Goal: Information Seeking & Learning: Compare options

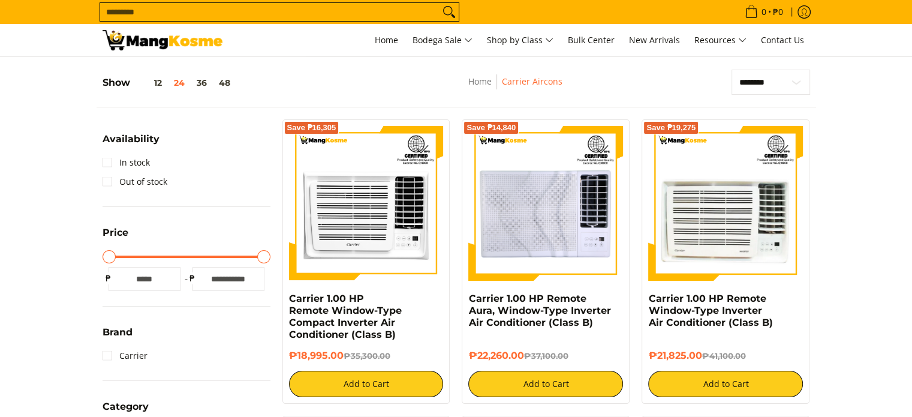
scroll to position [60, 0]
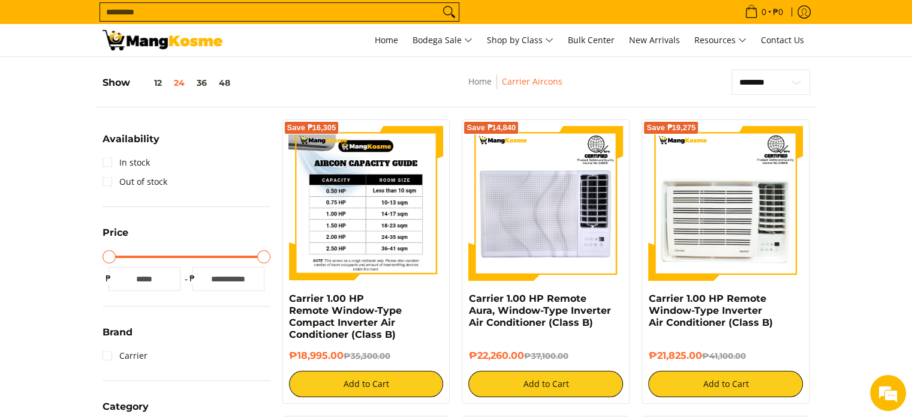
click at [406, 149] on img at bounding box center [366, 203] width 155 height 155
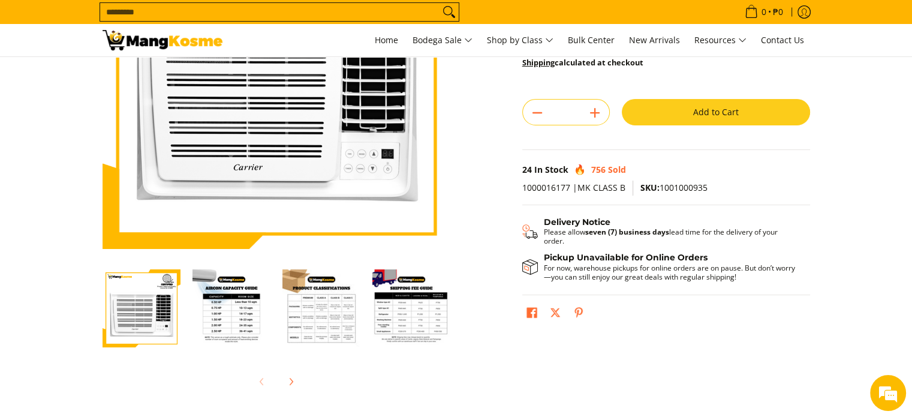
scroll to position [120, 0]
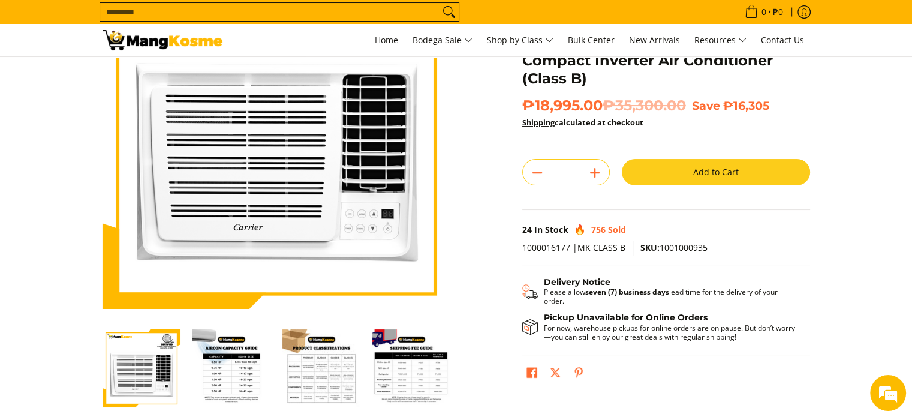
click at [229, 372] on img "Carrier 1.00 HP Remote Window-Type Compact Inverter Air Conditioner (Class B)-2" at bounding box center [232, 368] width 78 height 78
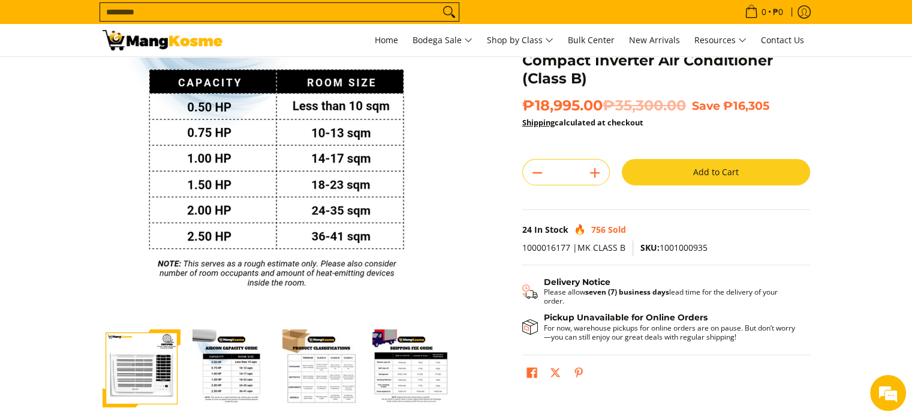
click at [331, 382] on img "Carrier 1.00 HP Remote Window-Type Compact Inverter Air Conditioner (Class B)-3" at bounding box center [322, 368] width 78 height 78
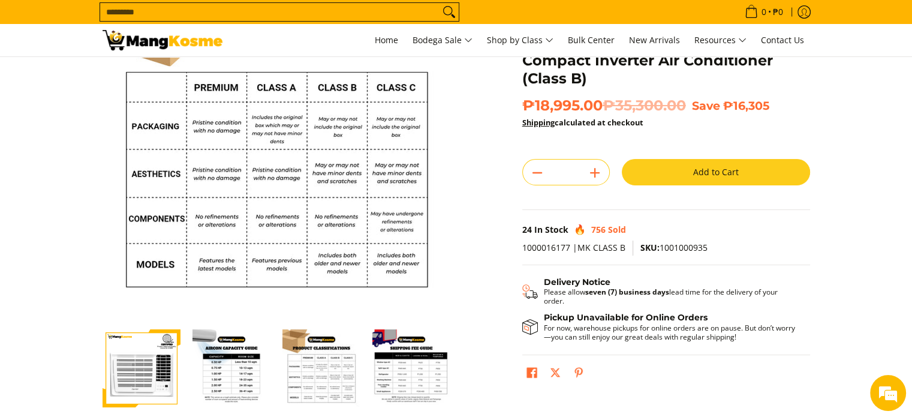
scroll to position [0, 0]
click at [410, 381] on img "mang-kosme-shipping-fee-guide-infographic" at bounding box center [412, 368] width 78 height 78
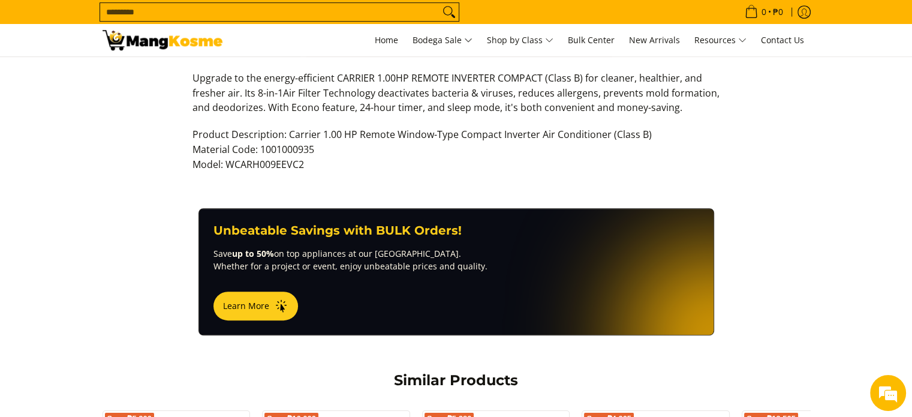
scroll to position [540, 0]
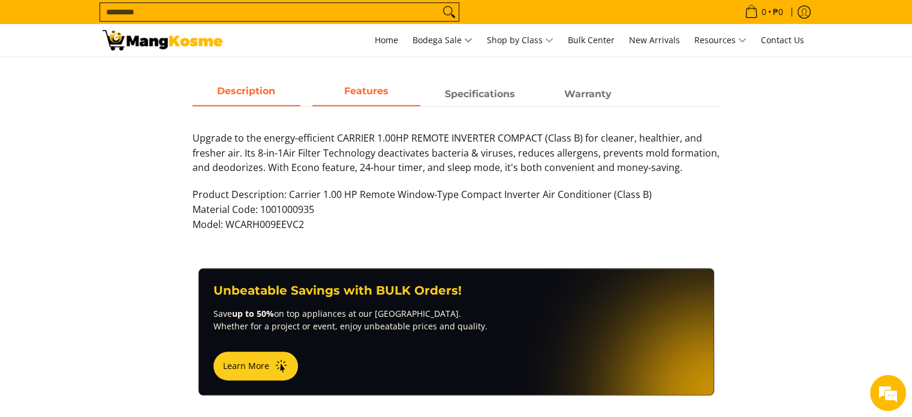
click at [373, 91] on span "Features" at bounding box center [367, 94] width 108 height 22
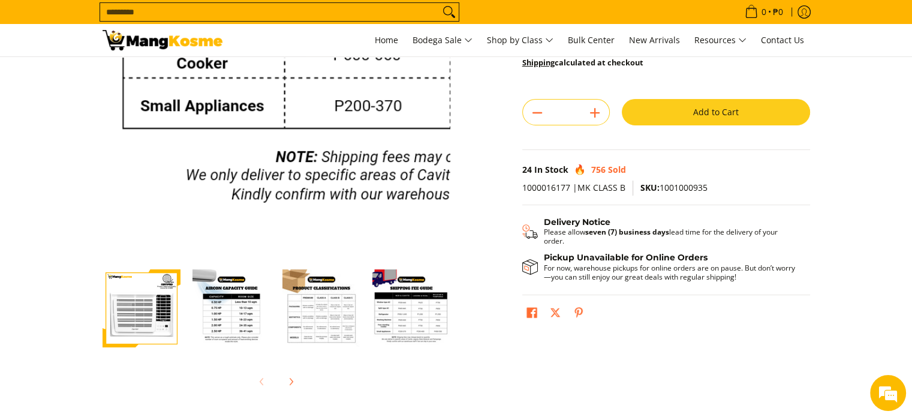
scroll to position [360, 0]
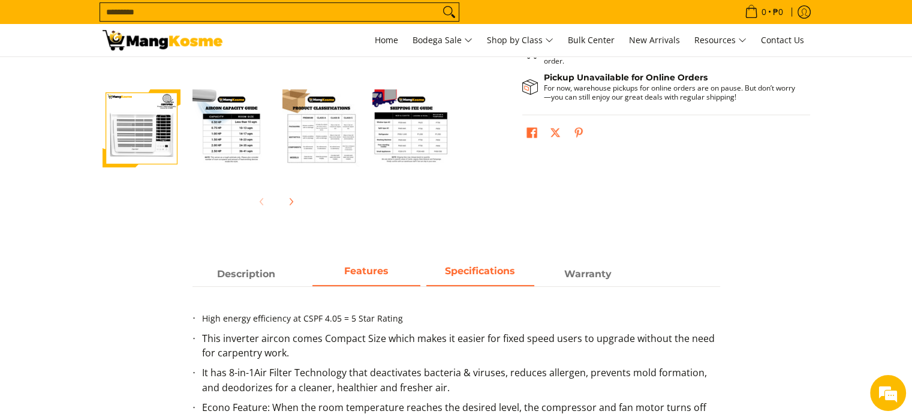
click at [488, 265] on span "Specifications" at bounding box center [481, 274] width 108 height 22
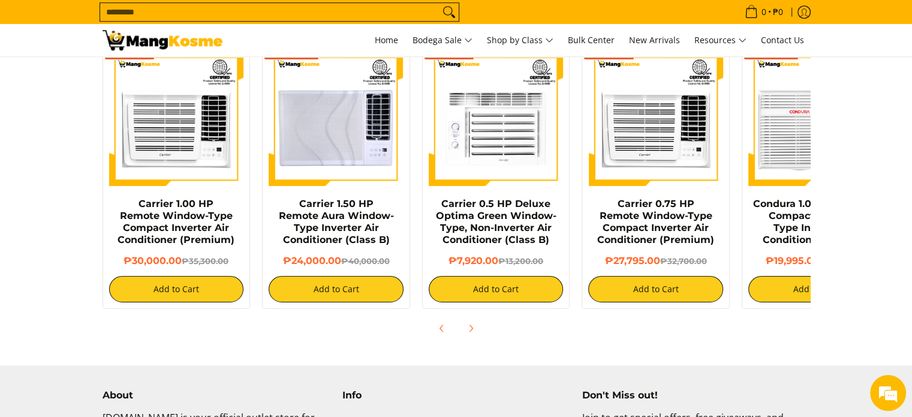
scroll to position [900, 0]
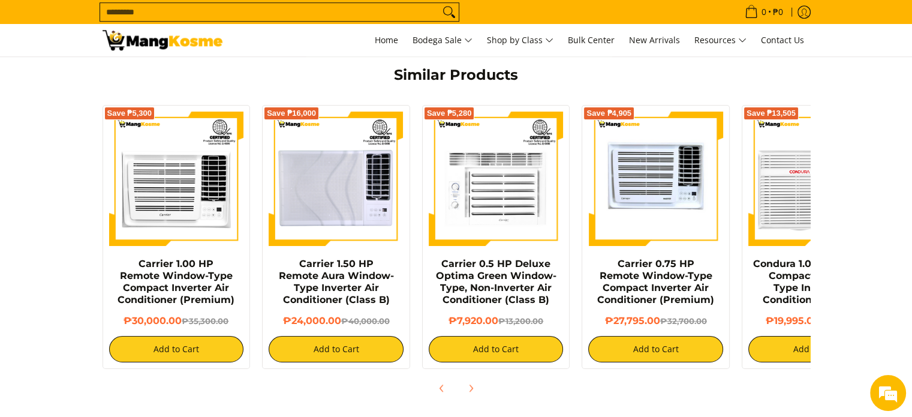
click at [646, 183] on img at bounding box center [655, 179] width 135 height 135
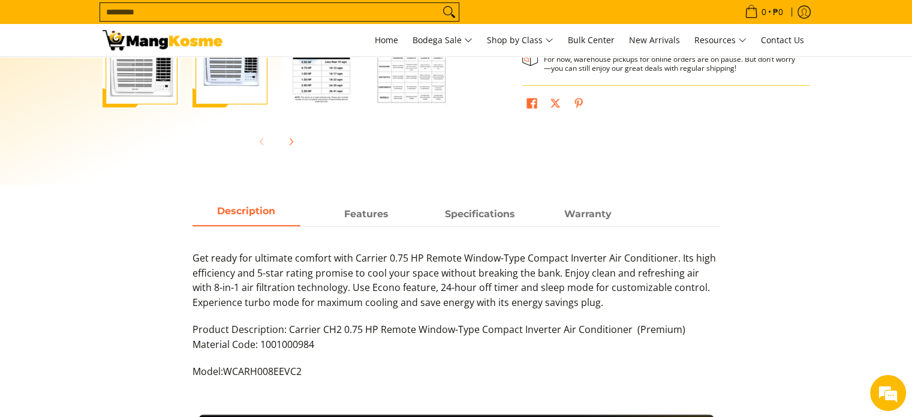
scroll to position [480, 0]
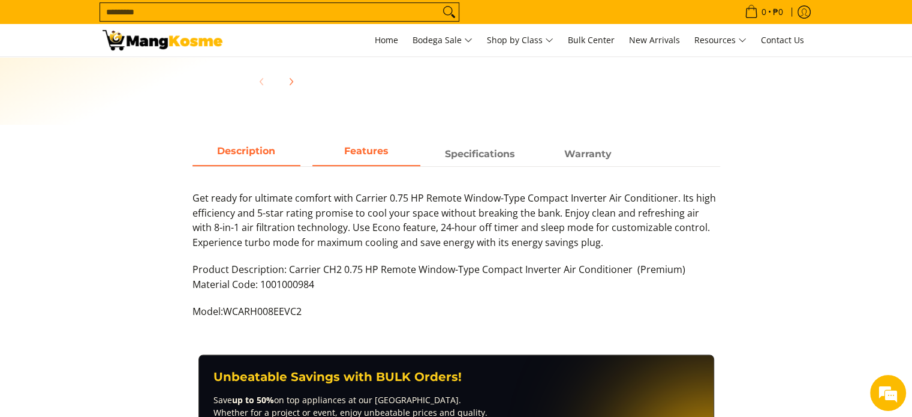
click at [376, 158] on span "Features" at bounding box center [367, 154] width 108 height 22
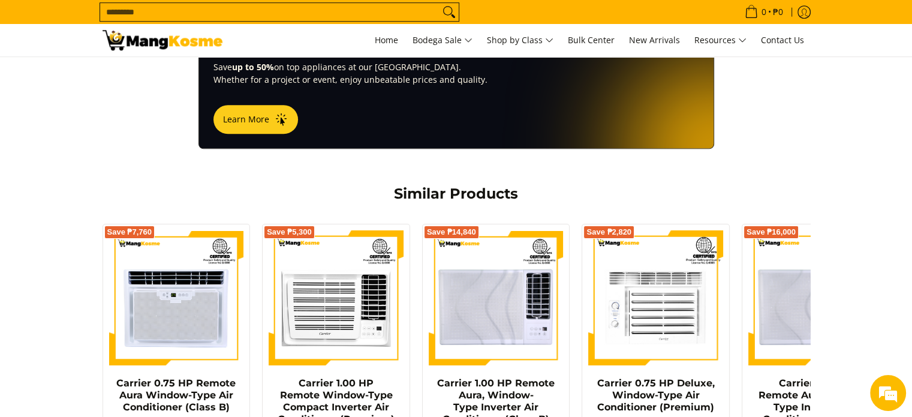
scroll to position [540, 0]
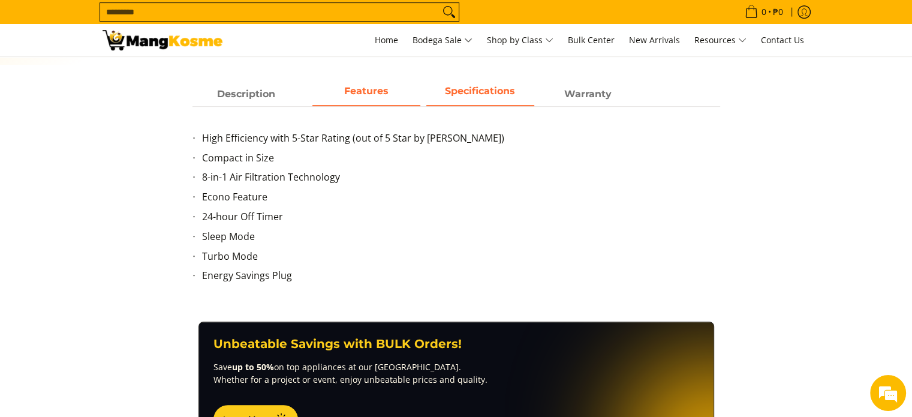
click at [481, 91] on span "Specifications" at bounding box center [481, 94] width 108 height 22
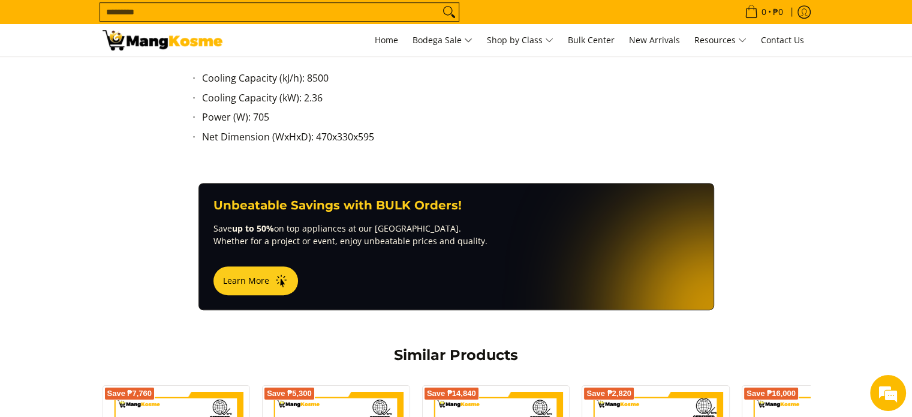
scroll to position [900, 0]
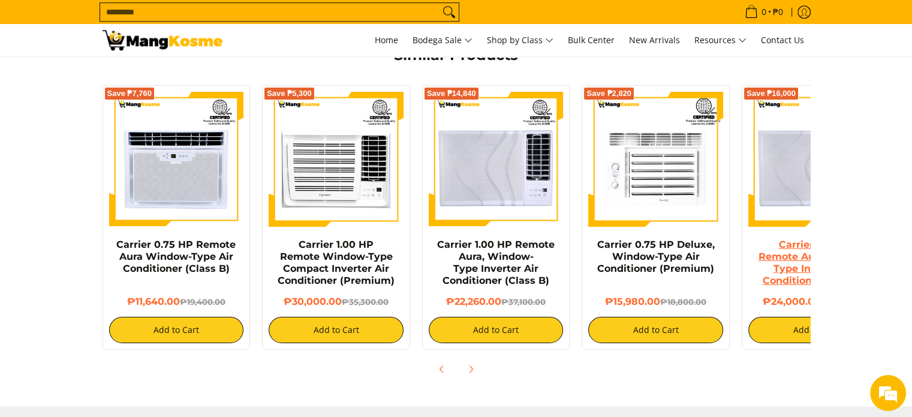
click at [785, 244] on link "Carrier 1.50 HP Remote Aura Window-Type Inverter Air Conditioner (Class B)" at bounding box center [815, 262] width 115 height 47
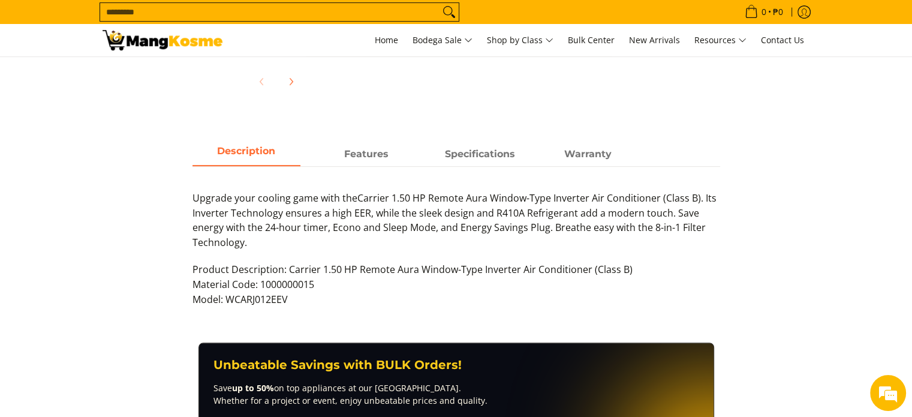
scroll to position [240, 0]
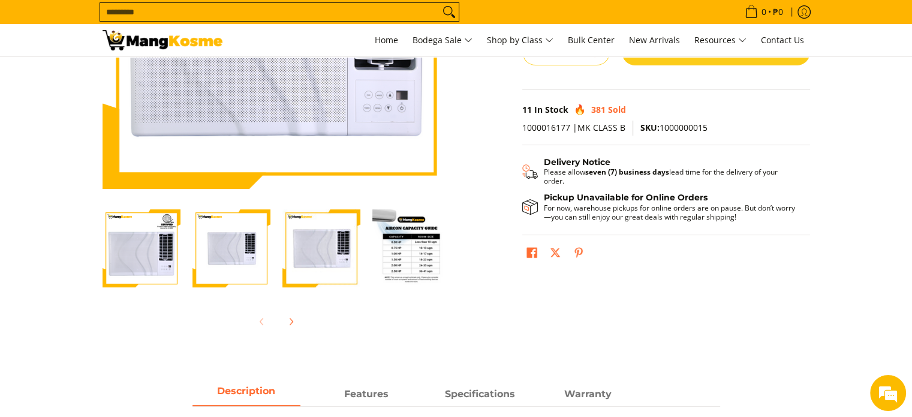
click at [258, 314] on div at bounding box center [277, 321] width 348 height 26
click at [142, 271] on img "Carrier 1.50 HP Remote Aura Window-Type Inverter Air Conditioner (Class B)-1" at bounding box center [142, 248] width 78 height 78
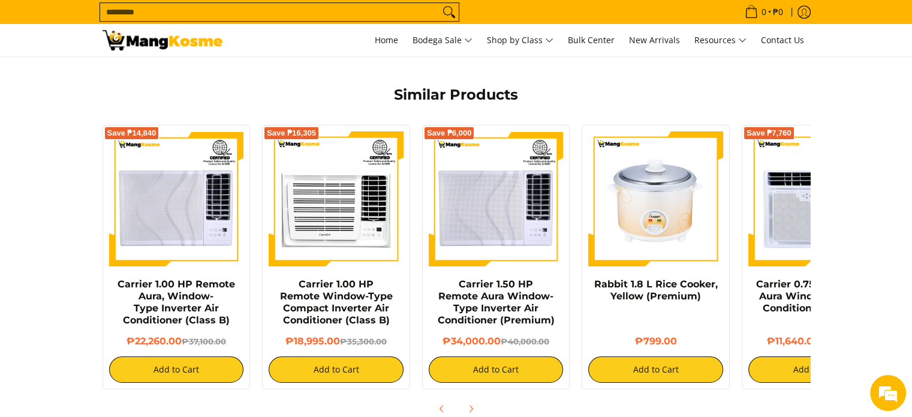
scroll to position [1080, 0]
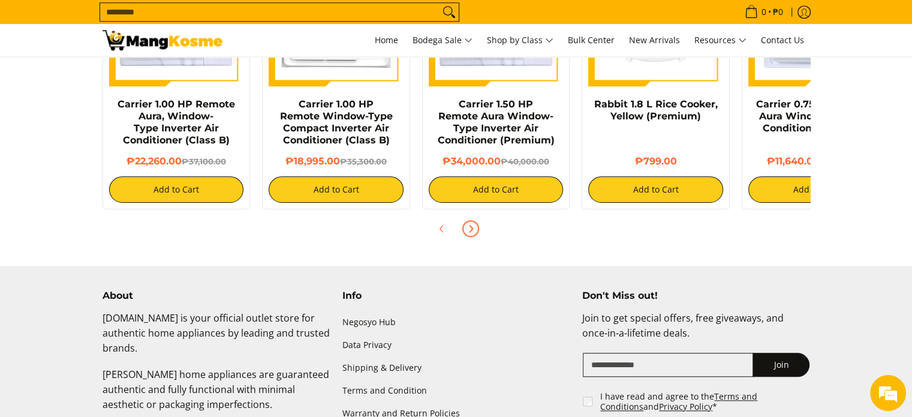
click at [472, 226] on icon "Next" at bounding box center [471, 229] width 3 height 7
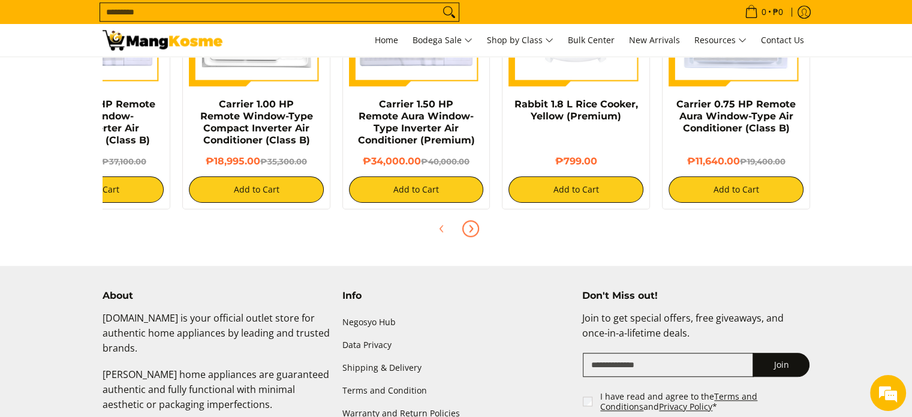
scroll to position [960, 0]
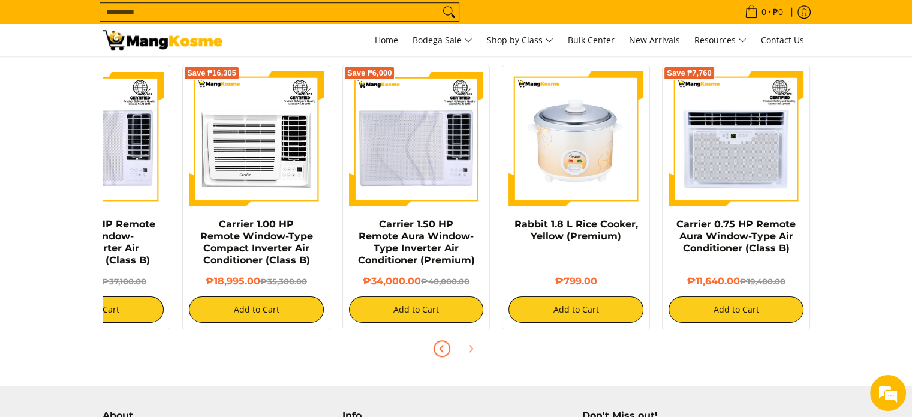
click at [439, 341] on span "Previous" at bounding box center [442, 348] width 14 height 14
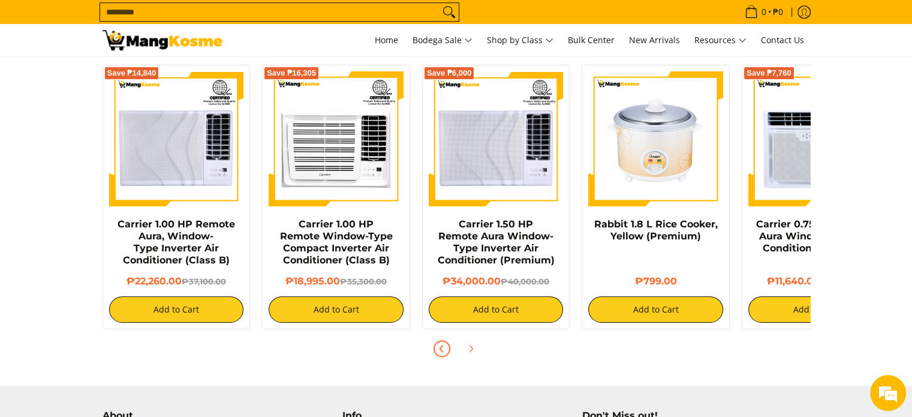
click at [439, 341] on span "Previous" at bounding box center [442, 348] width 14 height 14
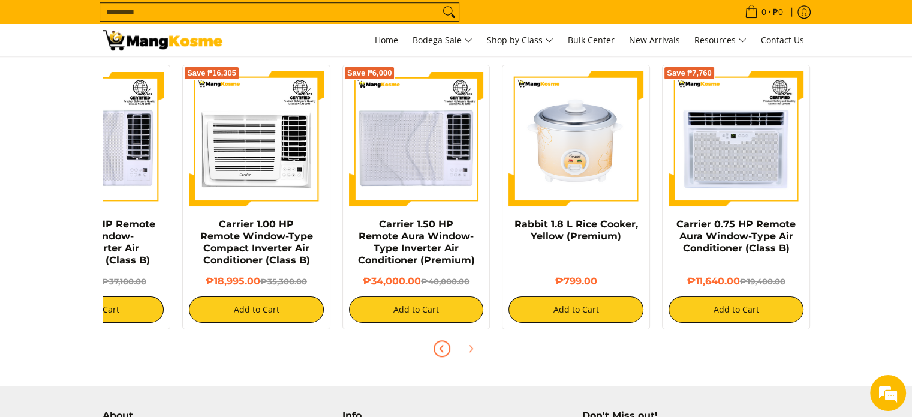
scroll to position [0, 80]
click at [435, 341] on span "Previous" at bounding box center [442, 348] width 14 height 14
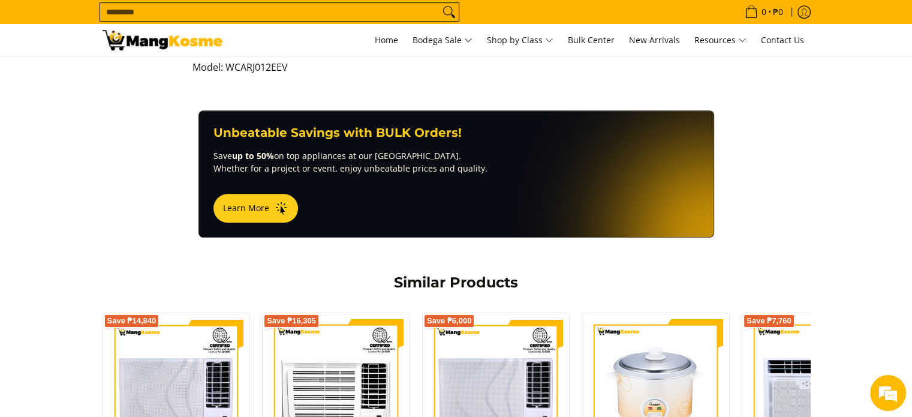
scroll to position [952, 0]
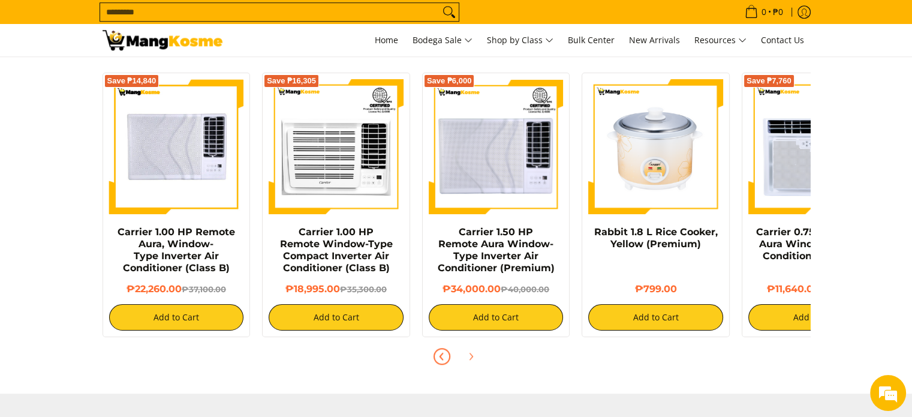
click at [172, 150] on img at bounding box center [176, 146] width 135 height 135
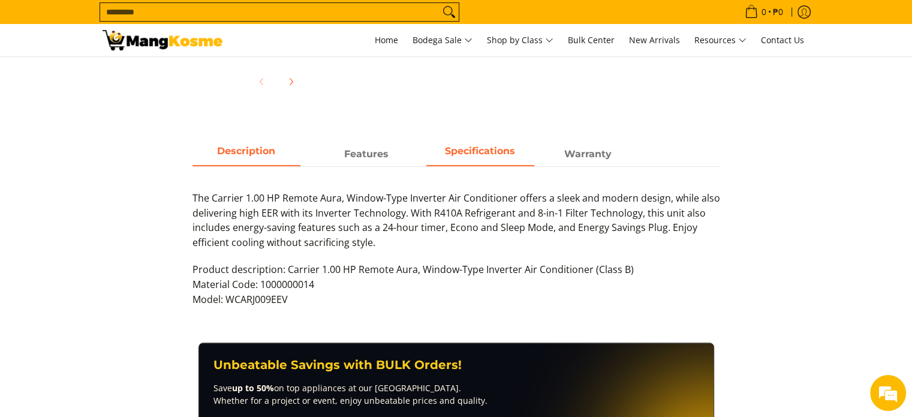
click at [470, 152] on span "Specifications" at bounding box center [481, 154] width 108 height 22
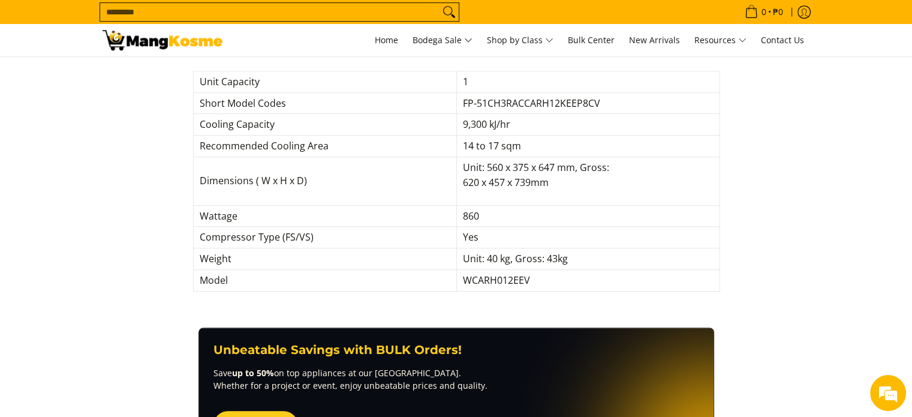
scroll to position [480, 0]
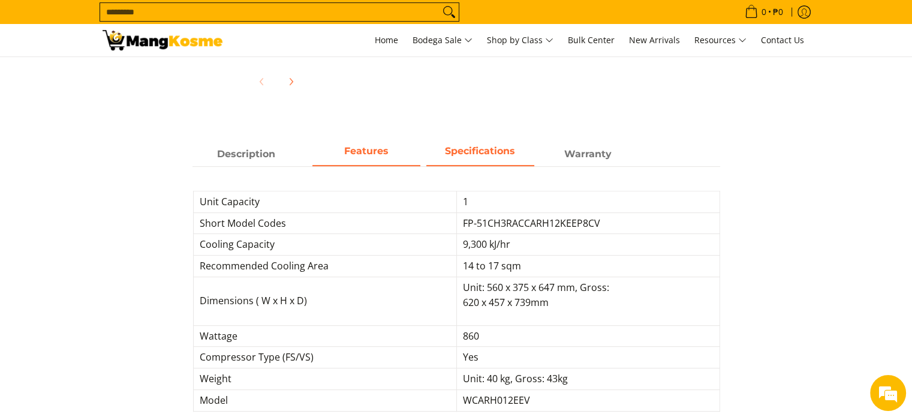
click at [367, 158] on span "Features" at bounding box center [367, 154] width 108 height 22
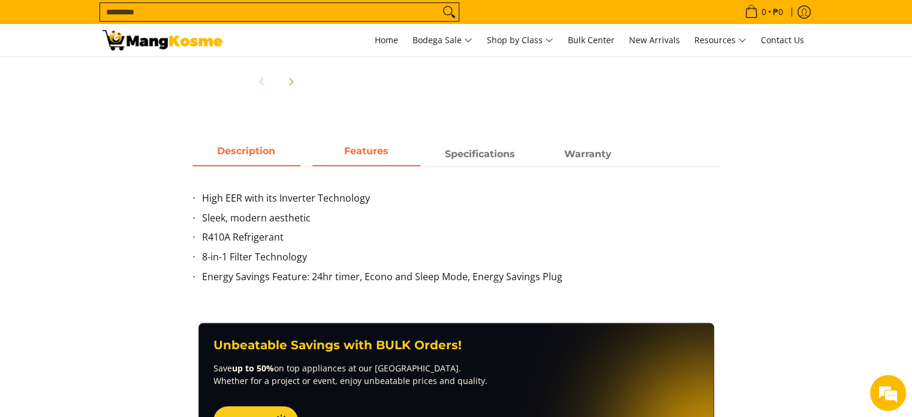
click at [253, 151] on span "Description" at bounding box center [247, 154] width 108 height 22
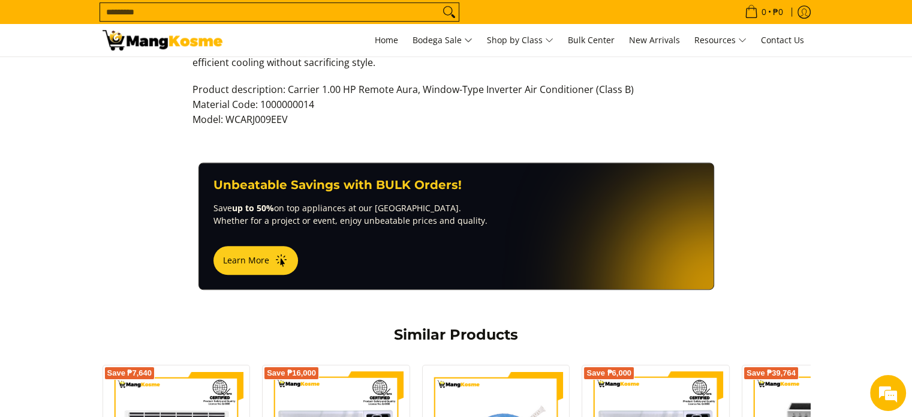
scroll to position [360, 0]
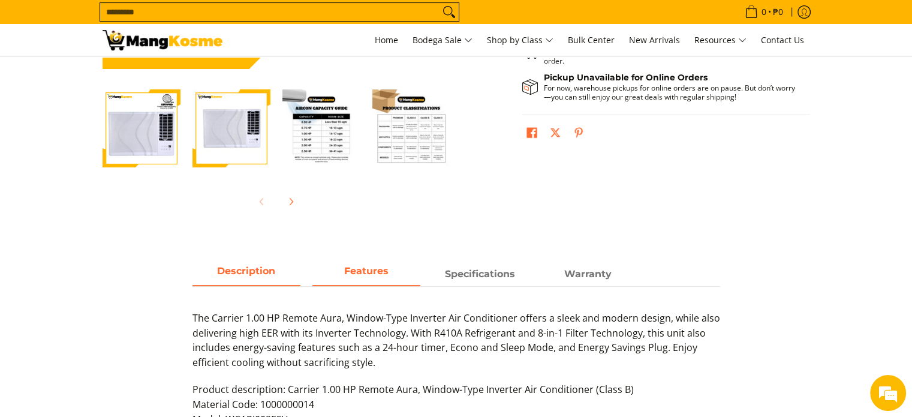
click at [369, 265] on span "Features" at bounding box center [367, 274] width 108 height 22
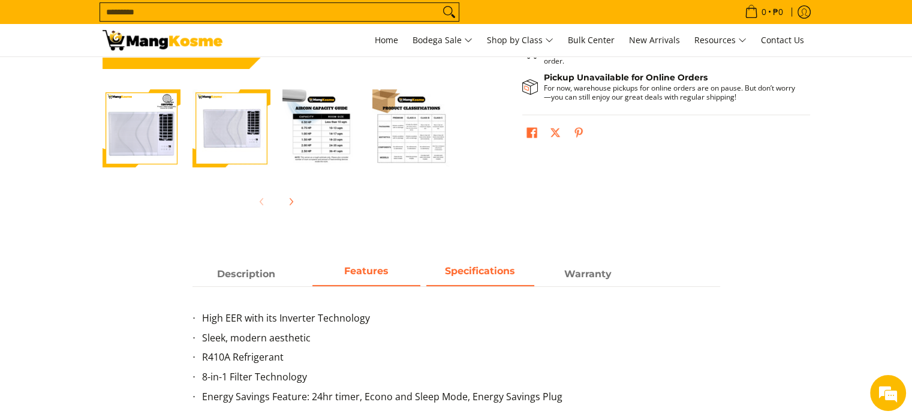
click at [463, 271] on span "Specifications" at bounding box center [481, 274] width 108 height 22
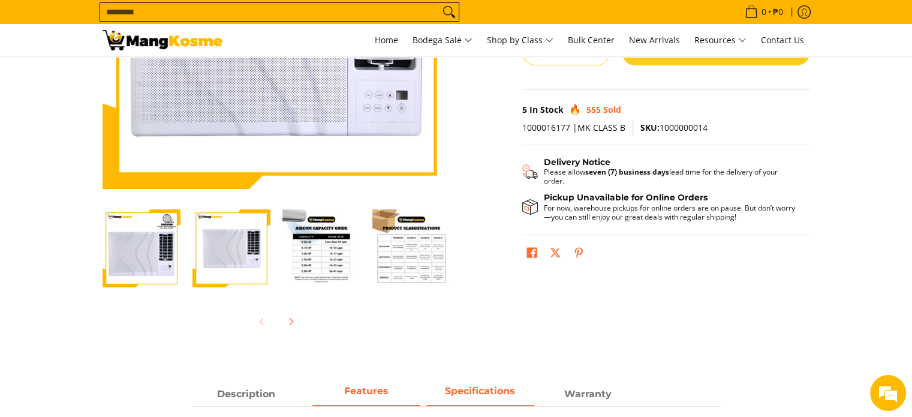
scroll to position [180, 0]
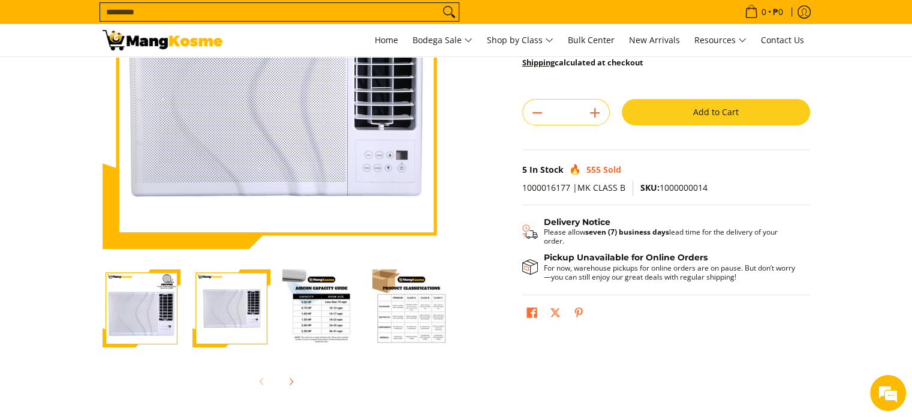
click at [318, 326] on img "Carrier 1.00 HP Remote Aura, Window-Type Inverter Air Conditioner (Class B)-3" at bounding box center [322, 308] width 78 height 78
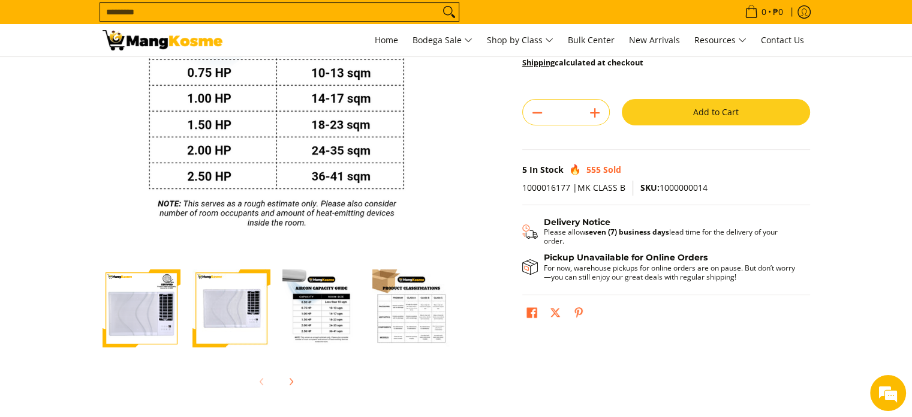
click at [415, 328] on img "Carrier 1.00 HP Remote Aura, Window-Type Inverter Air Conditioner (Class B)-4" at bounding box center [412, 308] width 78 height 78
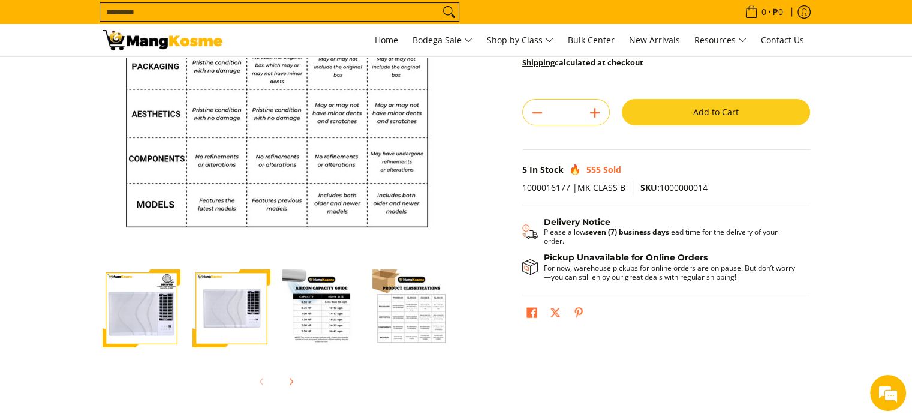
click at [325, 309] on img "Carrier 1.00 HP Remote Aura, Window-Type Inverter Air Conditioner (Class B)-3" at bounding box center [322, 308] width 78 height 78
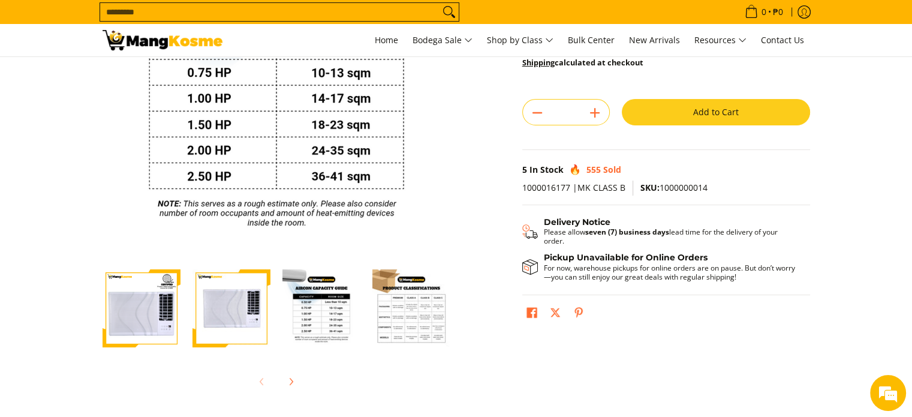
click at [0, 325] on section "Skip to Main Content Enable zoom Disable zoom Enable zoom Disable zoom Enable z…" at bounding box center [456, 151] width 912 height 548
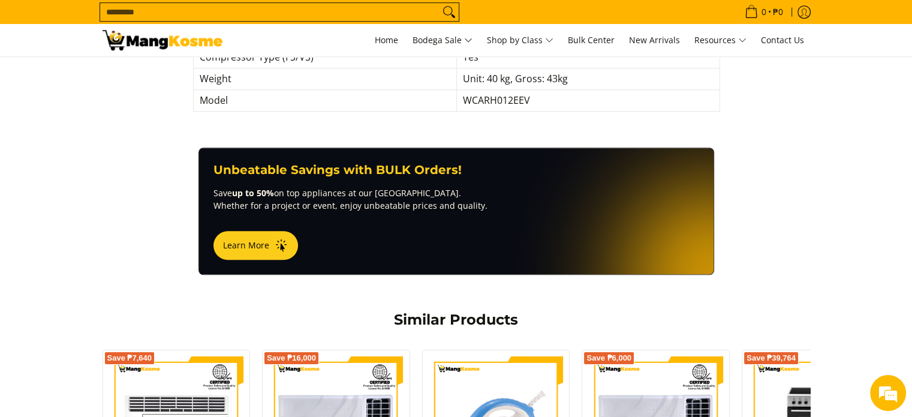
scroll to position [960, 0]
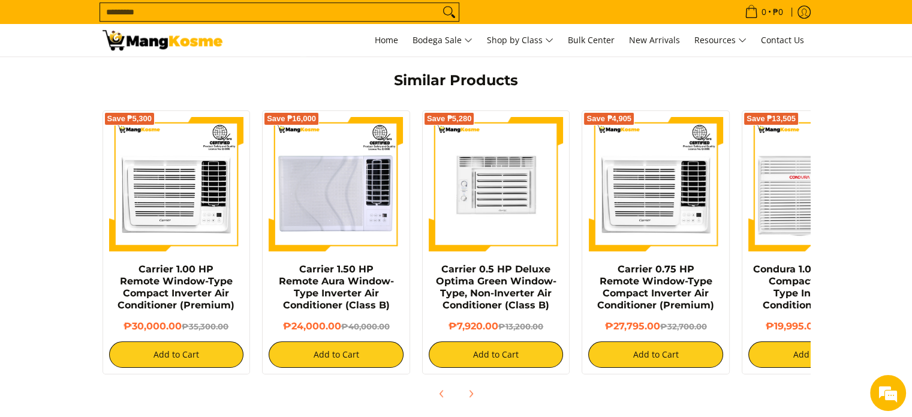
click at [494, 182] on img at bounding box center [496, 184] width 135 height 135
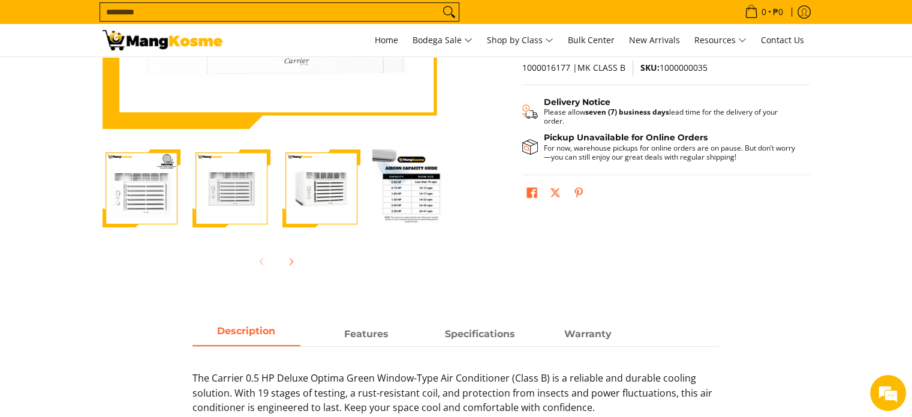
scroll to position [420, 0]
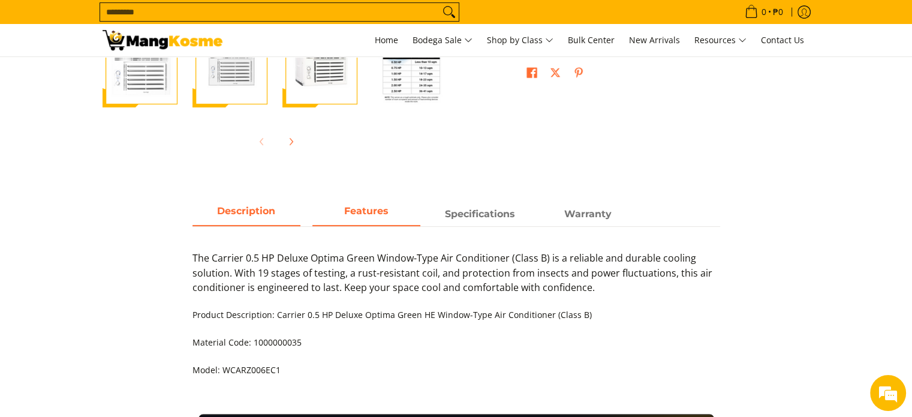
click at [362, 213] on strong "Features" at bounding box center [366, 210] width 44 height 11
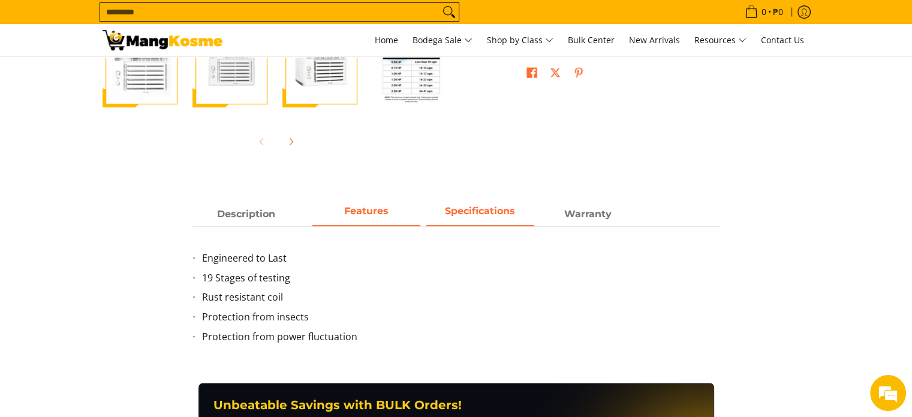
click at [467, 212] on strong "Specifications" at bounding box center [480, 210] width 70 height 11
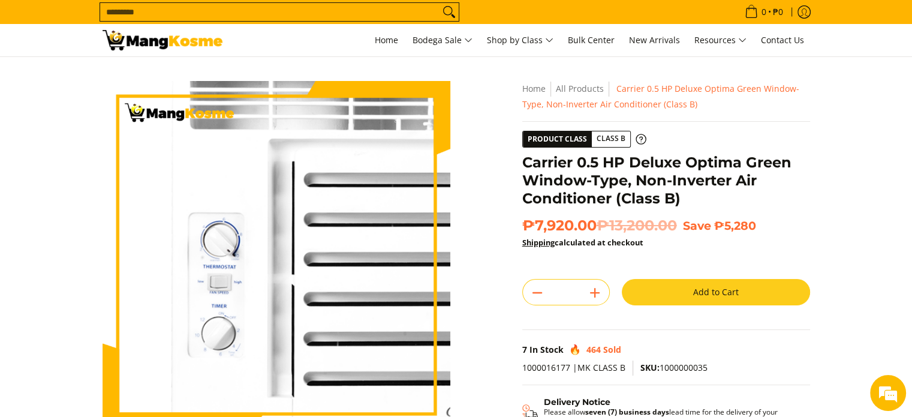
scroll to position [240, 0]
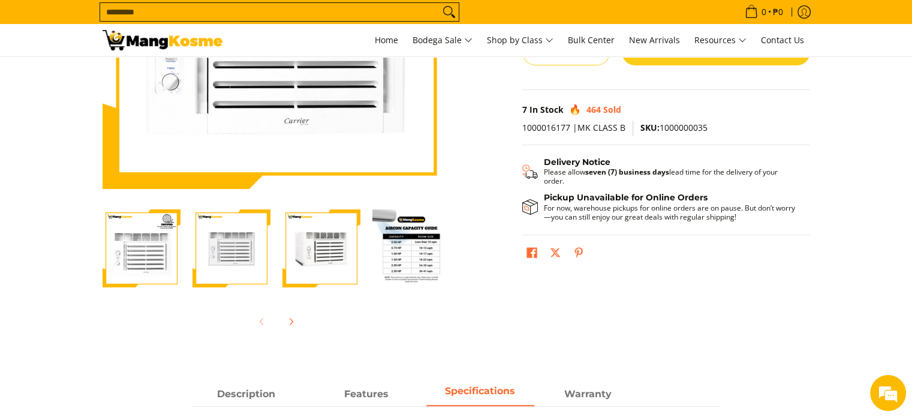
click at [410, 274] on img "Carrier 0.5 HP Deluxe Optima Green Window-Type, Non-Inverter Air Conditioner (C…" at bounding box center [412, 248] width 78 height 78
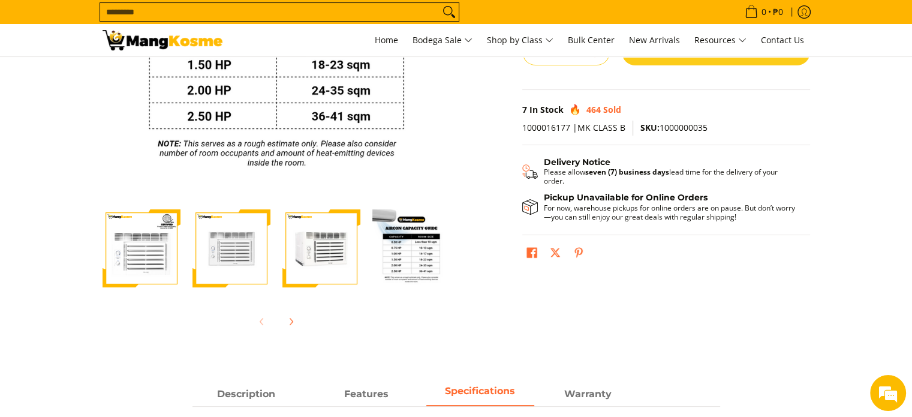
click at [331, 259] on img "Carrier 0.5 HP Deluxe Optima Green Window-Type, Non-Inverter Air Conditioner (C…" at bounding box center [322, 248] width 78 height 78
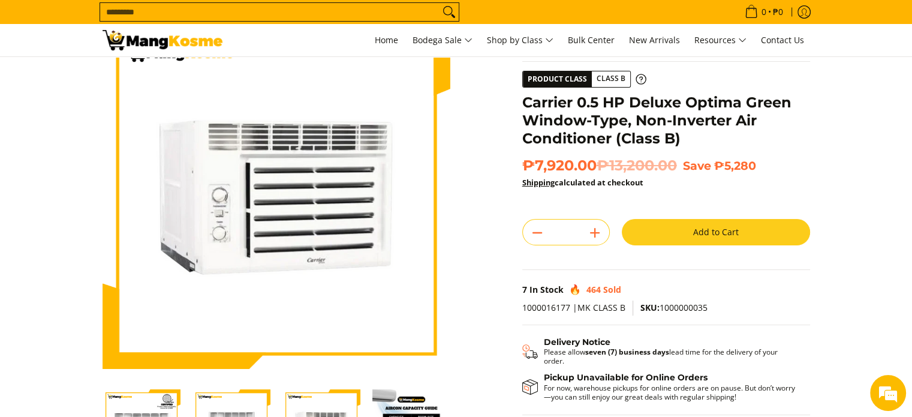
scroll to position [180, 0]
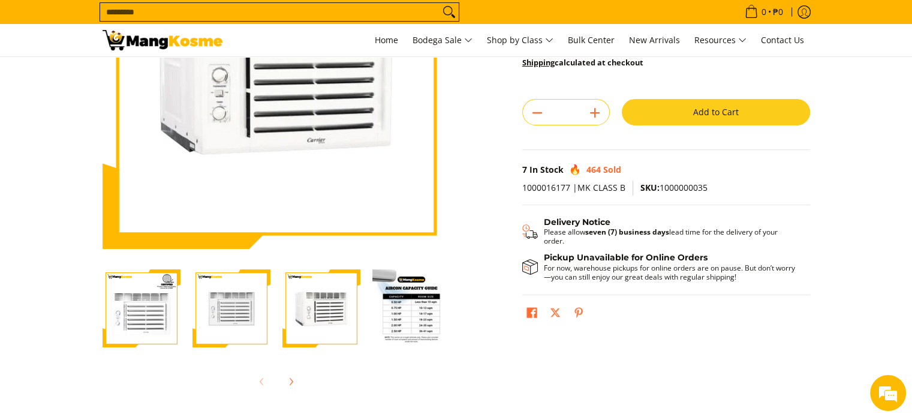
click at [221, 285] on img "Carrier 0.5 HP Deluxe Optima Green Window-Type, Non-Inverter Air Conditioner (C…" at bounding box center [232, 308] width 78 height 78
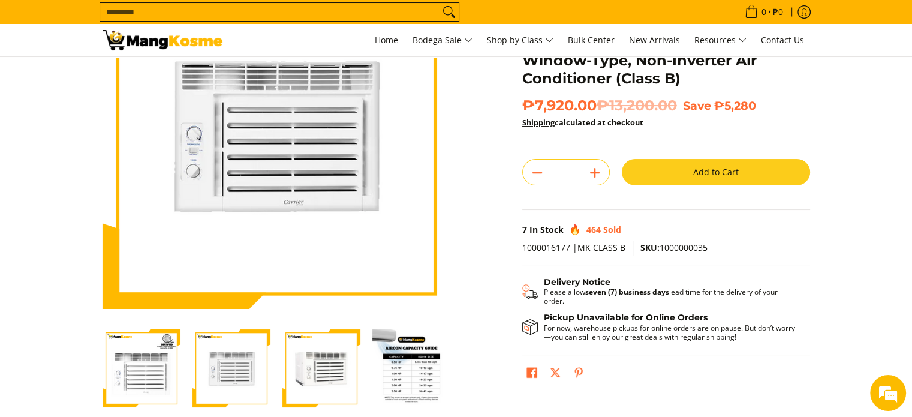
scroll to position [0, 0]
